Goal: Task Accomplishment & Management: Manage account settings

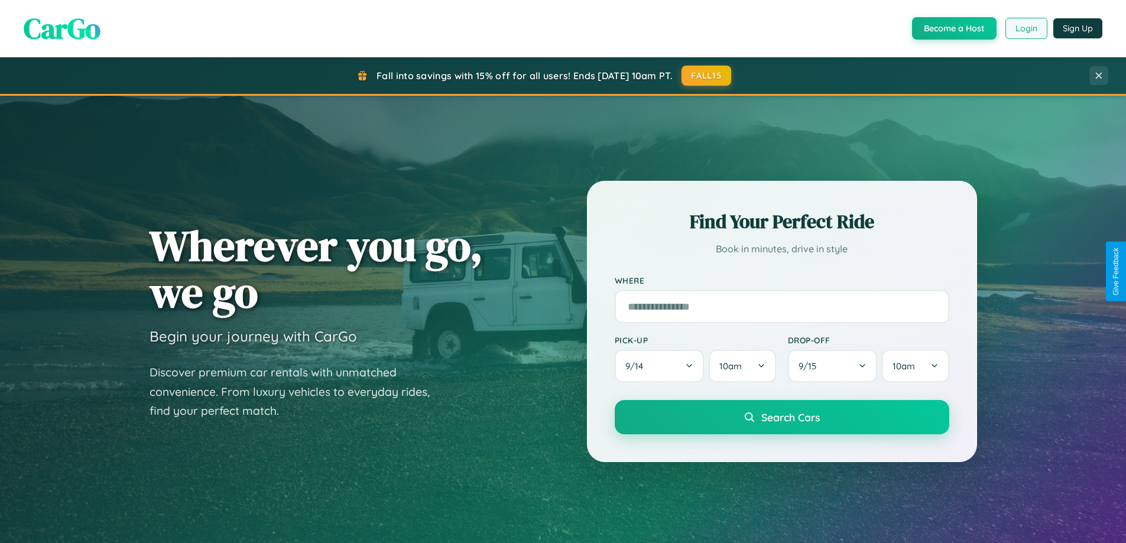
click at [1026, 28] on button "Login" at bounding box center [1027, 28] width 42 height 21
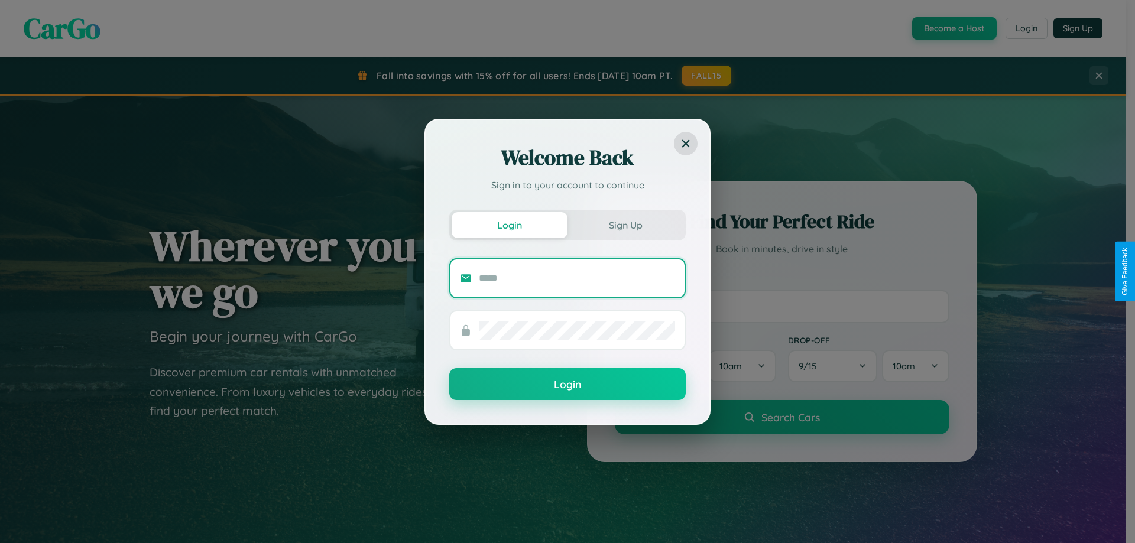
click at [577, 278] on input "text" at bounding box center [577, 278] width 196 height 19
type input "**********"
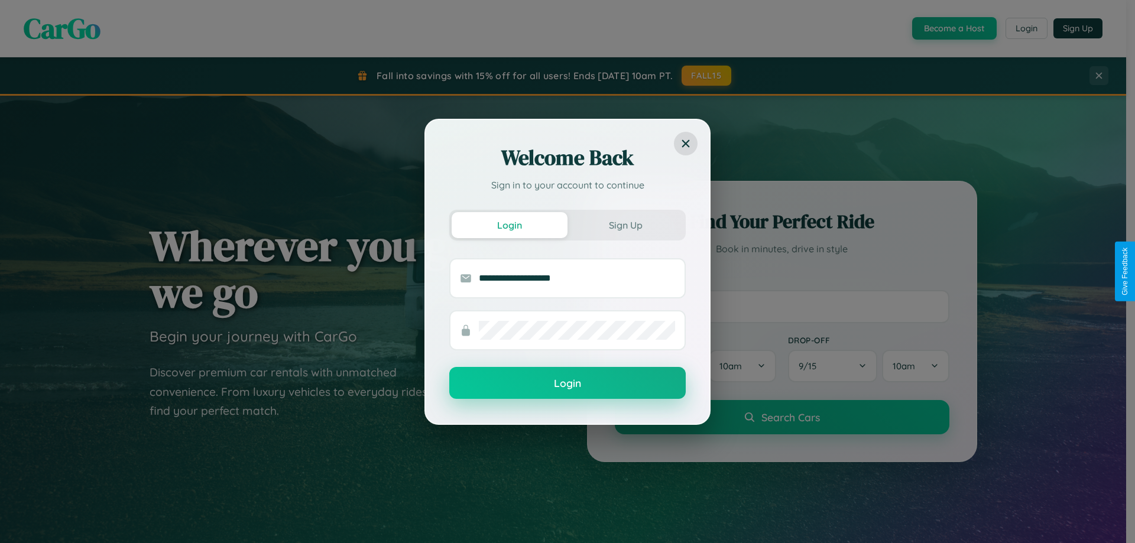
click at [568, 384] on button "Login" at bounding box center [567, 383] width 236 height 32
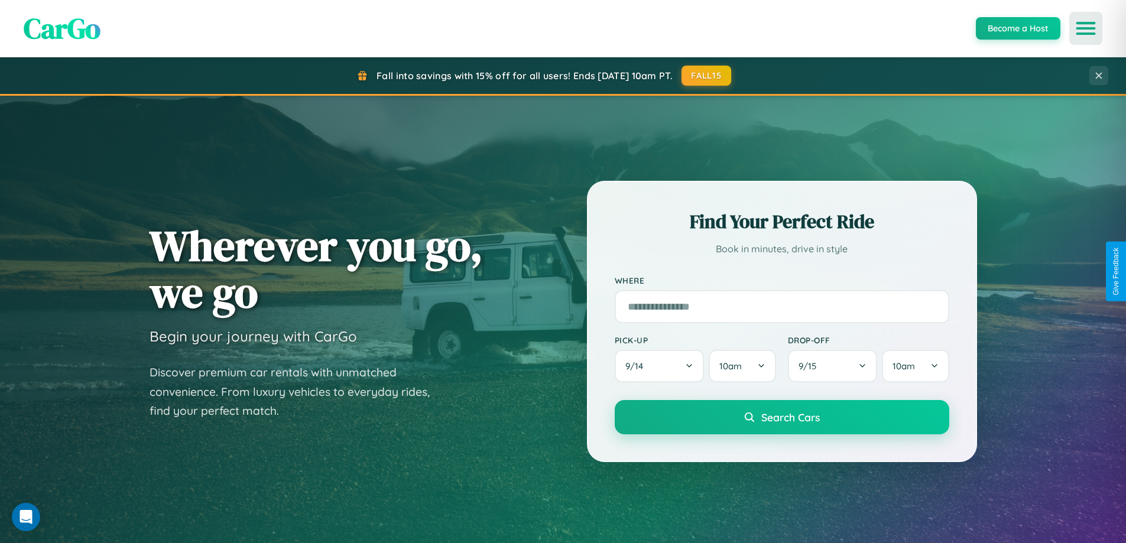
click at [1086, 28] on icon "Open menu" at bounding box center [1086, 28] width 17 height 11
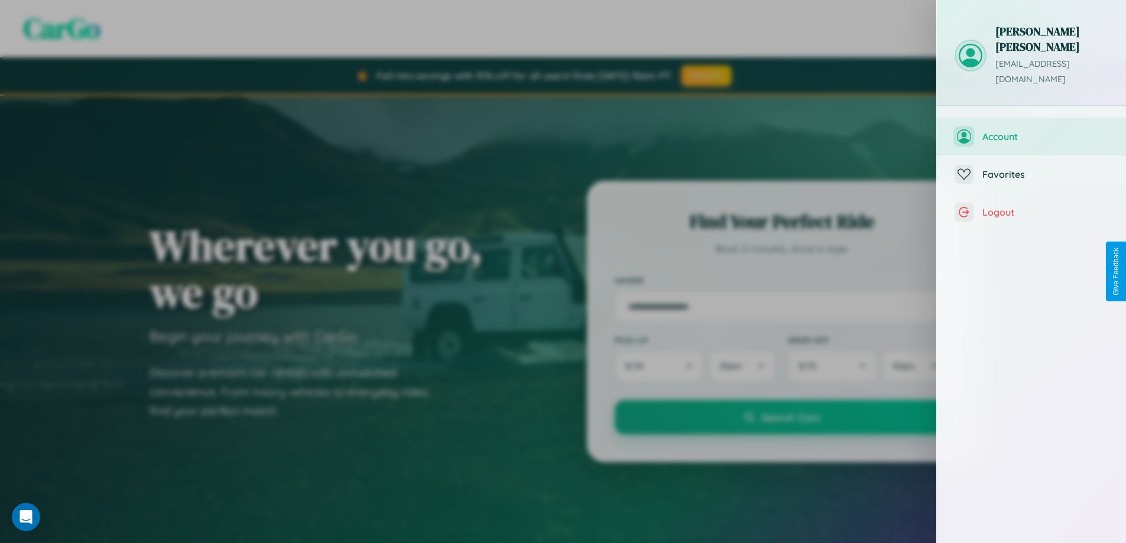
click at [1032, 131] on span "Account" at bounding box center [1046, 137] width 126 height 12
